Goal: Navigation & Orientation: Find specific page/section

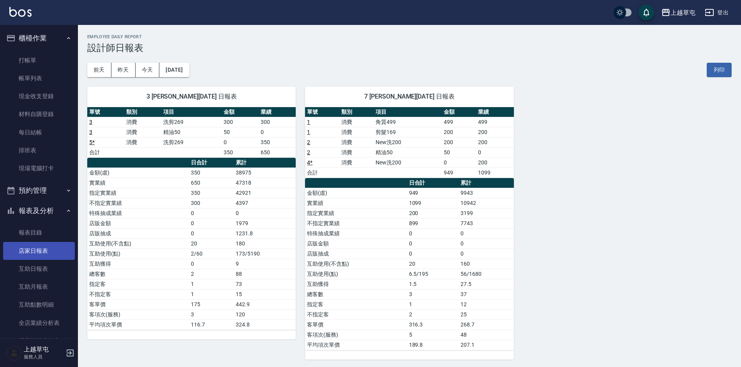
scroll to position [78, 0]
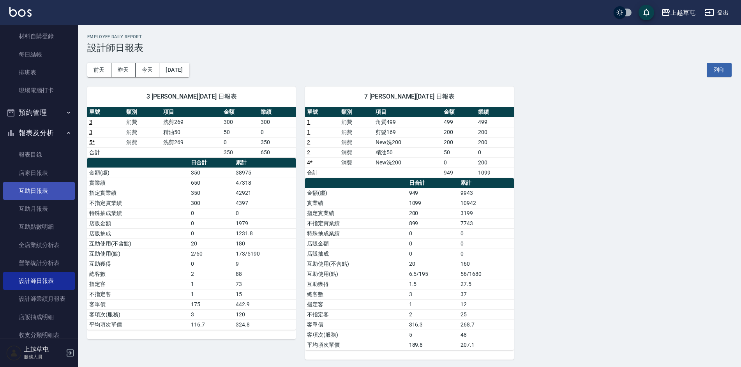
click at [52, 191] on link "互助日報表" at bounding box center [39, 191] width 72 height 18
click at [53, 189] on link "互助日報表" at bounding box center [39, 191] width 72 height 18
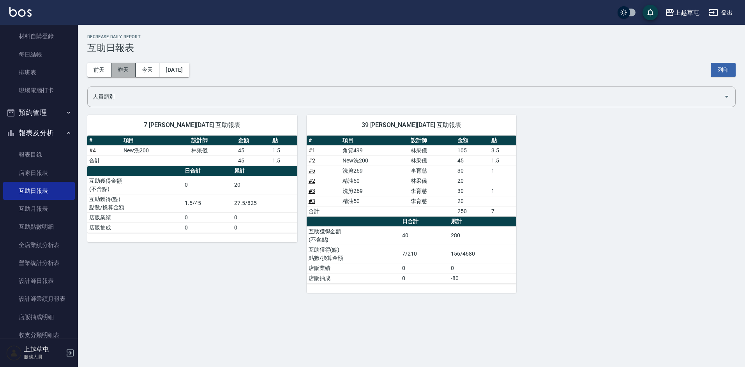
click at [120, 65] on button "昨天" at bounding box center [123, 70] width 24 height 14
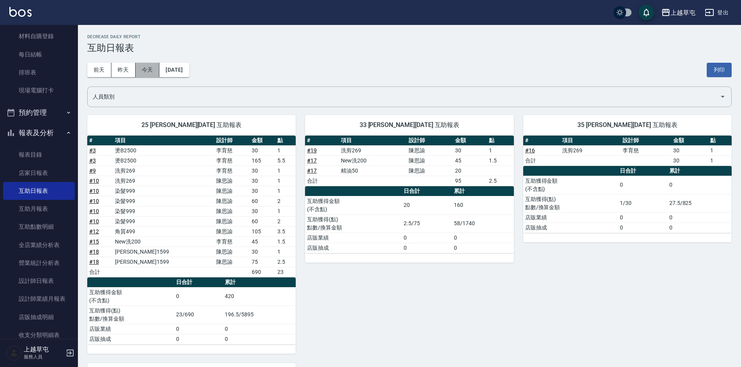
click at [147, 70] on button "今天" at bounding box center [148, 70] width 24 height 14
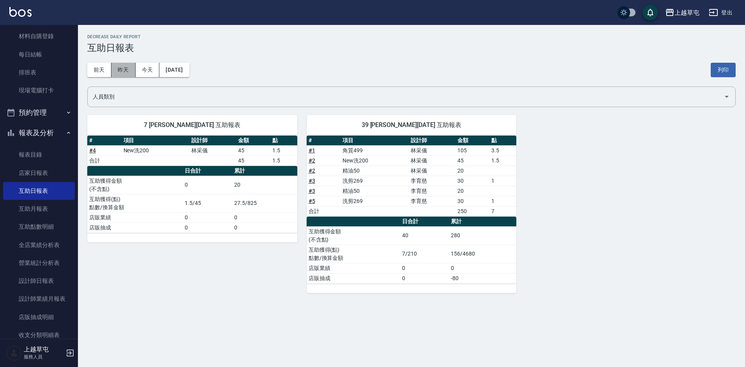
click at [127, 71] on button "昨天" at bounding box center [123, 70] width 24 height 14
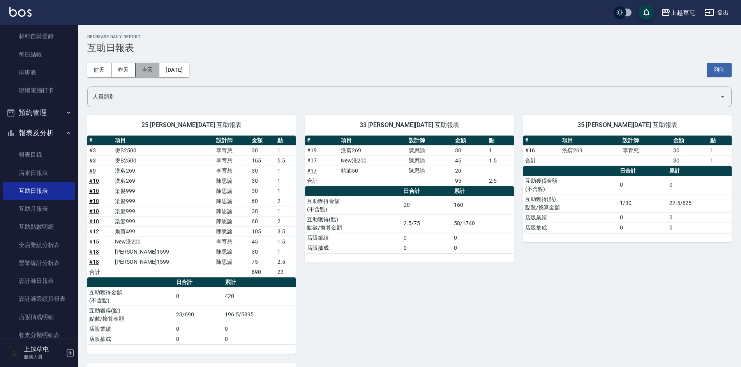
click at [150, 70] on button "今天" at bounding box center [148, 70] width 24 height 14
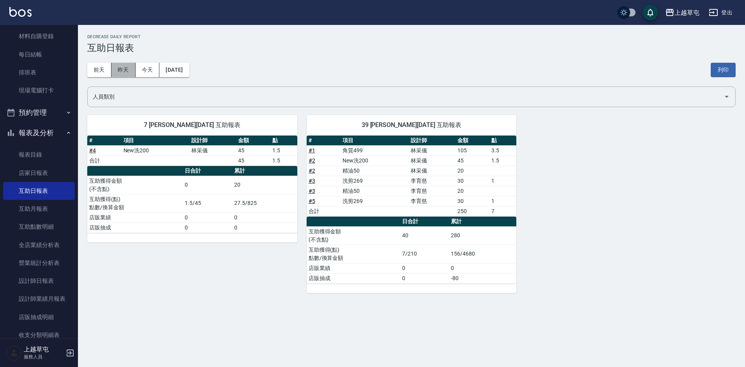
click at [133, 72] on button "昨天" at bounding box center [123, 70] width 24 height 14
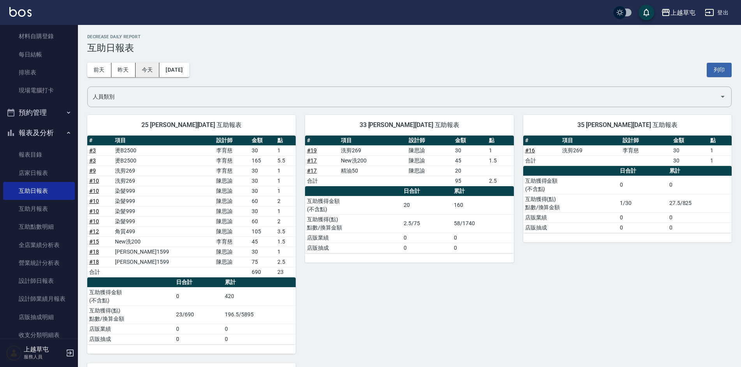
click at [143, 72] on button "今天" at bounding box center [148, 70] width 24 height 14
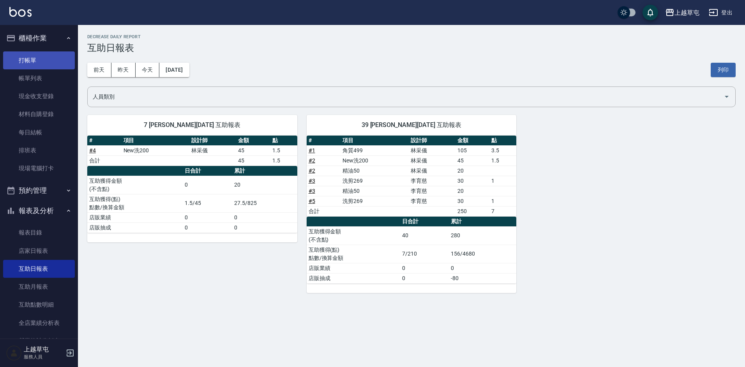
click at [37, 67] on link "打帳單" at bounding box center [39, 60] width 72 height 18
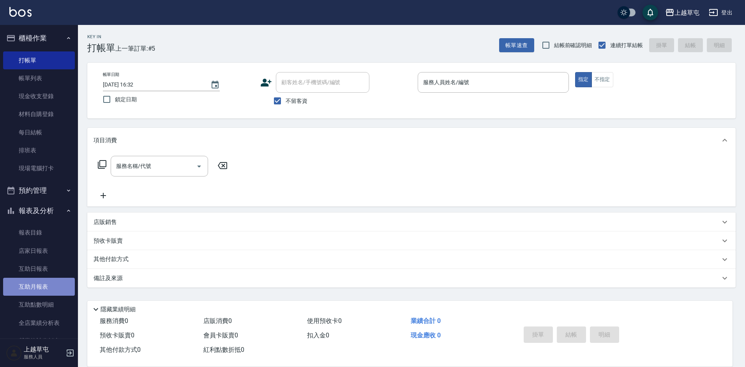
click at [51, 280] on link "互助月報表" at bounding box center [39, 287] width 72 height 18
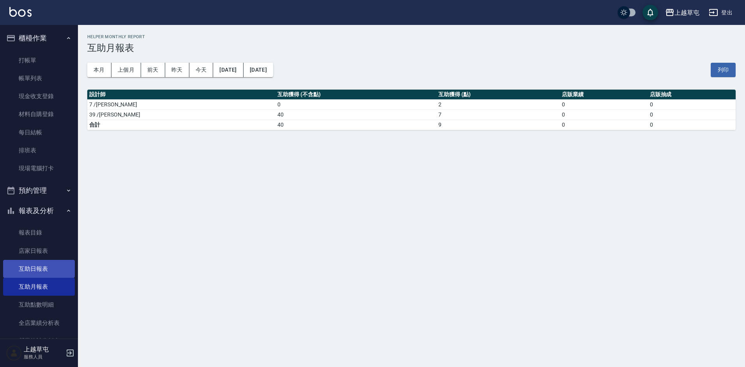
click at [51, 274] on link "互助日報表" at bounding box center [39, 269] width 72 height 18
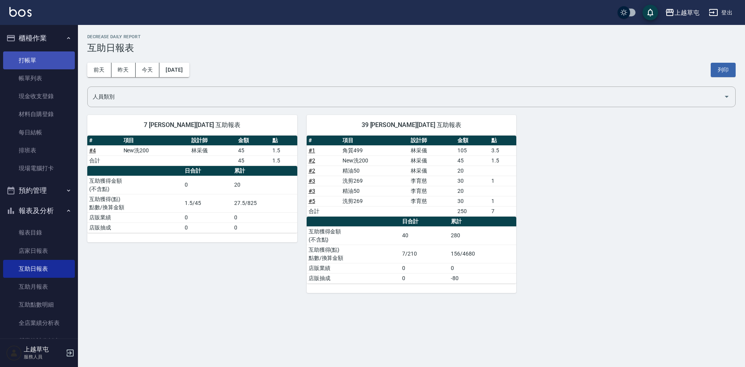
click at [46, 62] on link "打帳單" at bounding box center [39, 60] width 72 height 18
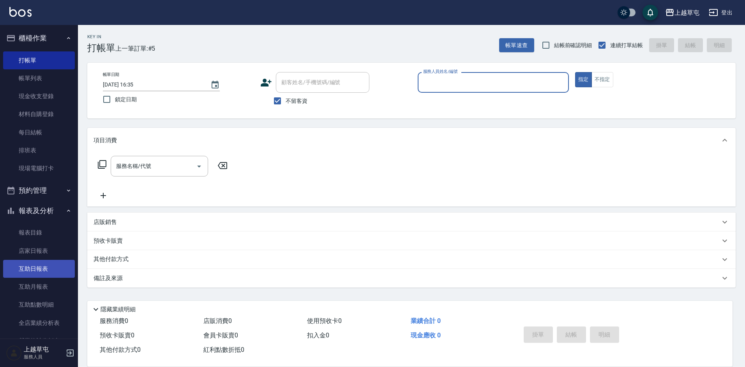
click at [41, 271] on link "互助日報表" at bounding box center [39, 269] width 72 height 18
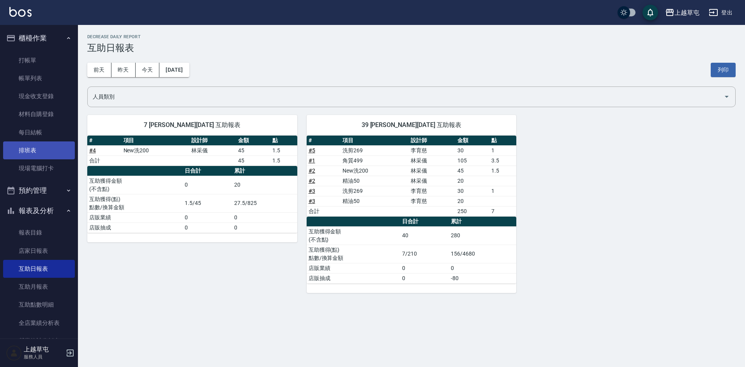
click at [46, 156] on link "排班表" at bounding box center [39, 150] width 72 height 18
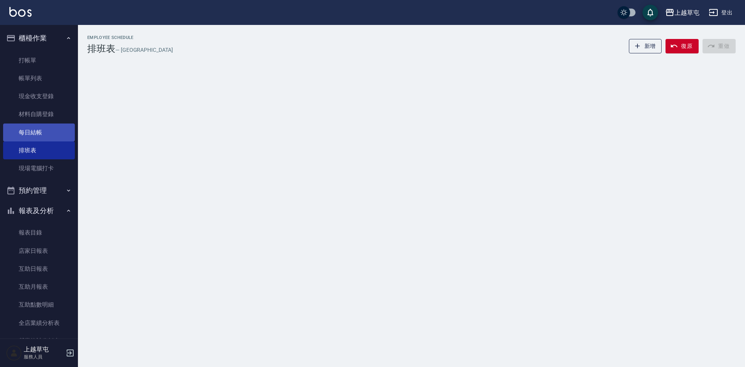
click at [46, 133] on link "每日結帳" at bounding box center [39, 133] width 72 height 18
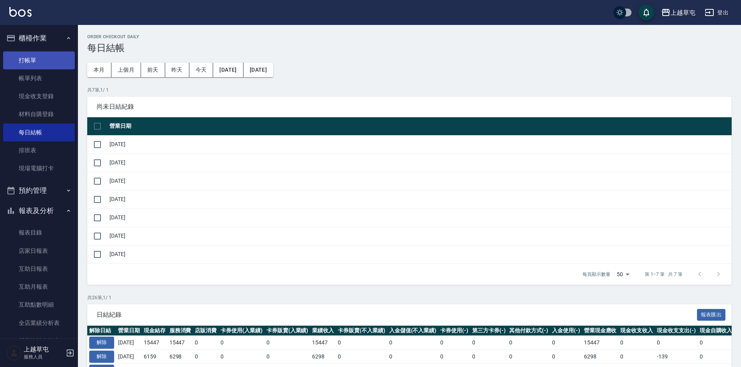
click at [36, 63] on link "打帳單" at bounding box center [39, 60] width 72 height 18
